Goal: Task Accomplishment & Management: Manage account settings

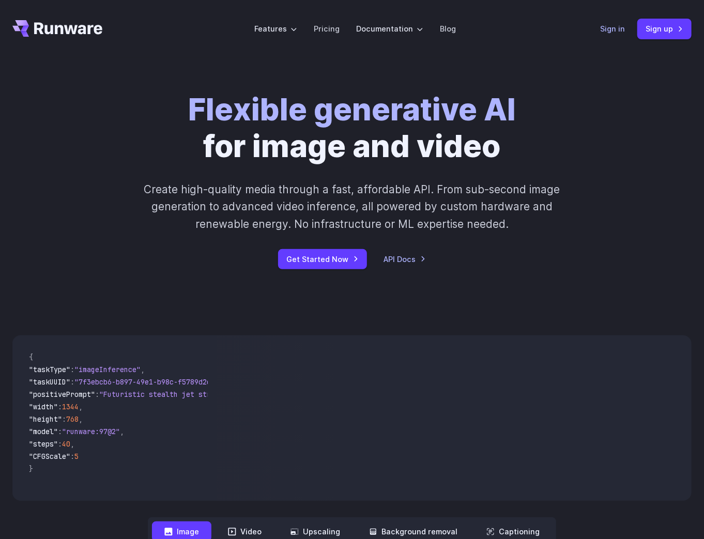
click at [609, 23] on link "Sign in" at bounding box center [612, 29] width 25 height 12
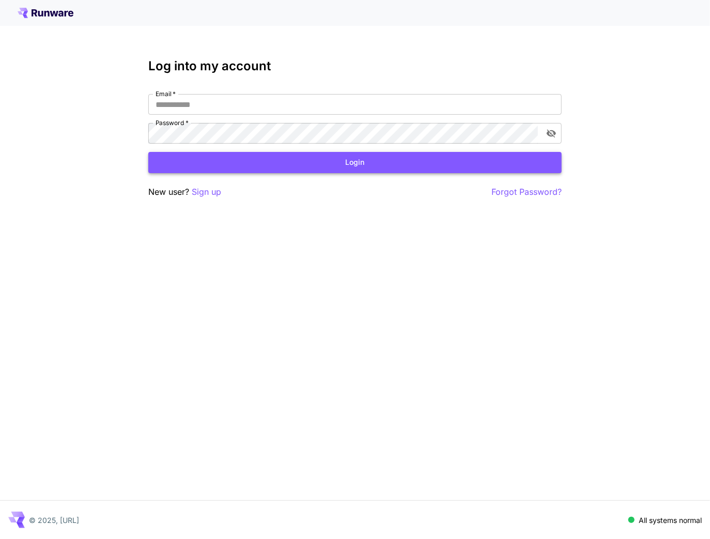
type input "**********"
click at [261, 164] on button "Login" at bounding box center [354, 162] width 413 height 21
